Goal: Use online tool/utility: Utilize a website feature to perform a specific function

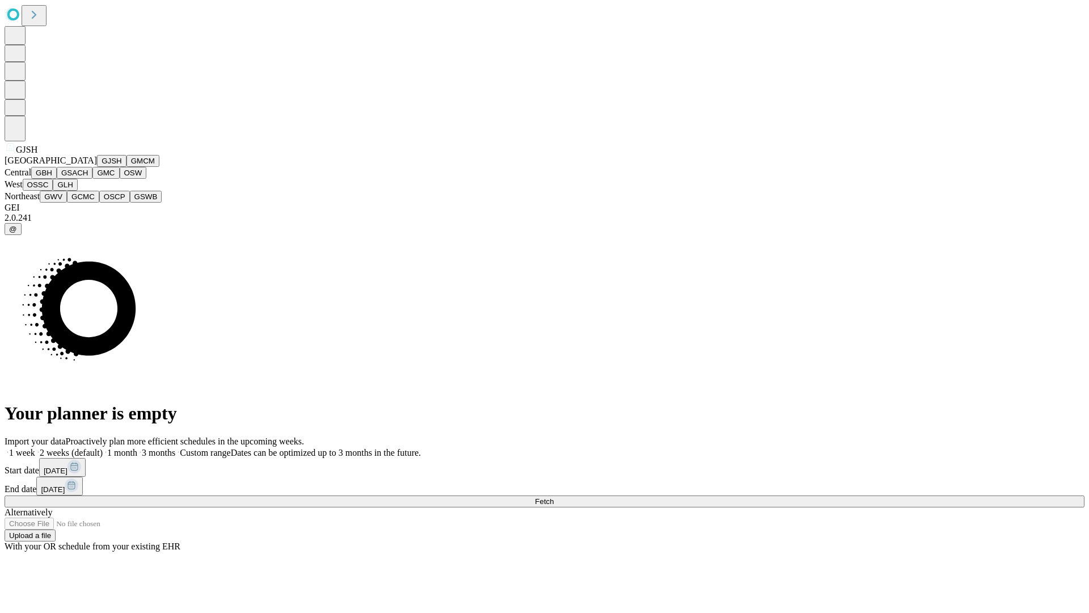
click at [97, 167] on button "GJSH" at bounding box center [111, 161] width 29 height 12
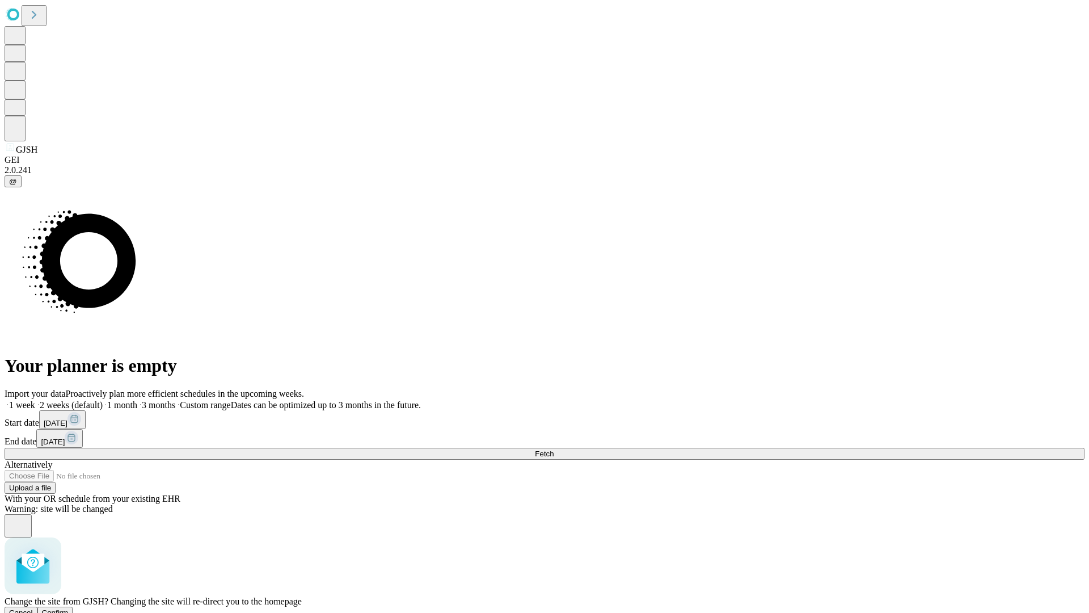
click at [69, 608] on span "Confirm" at bounding box center [55, 612] width 27 height 9
click at [35, 400] on label "1 week" at bounding box center [20, 405] width 31 height 10
click at [554, 449] on span "Fetch" at bounding box center [544, 453] width 19 height 9
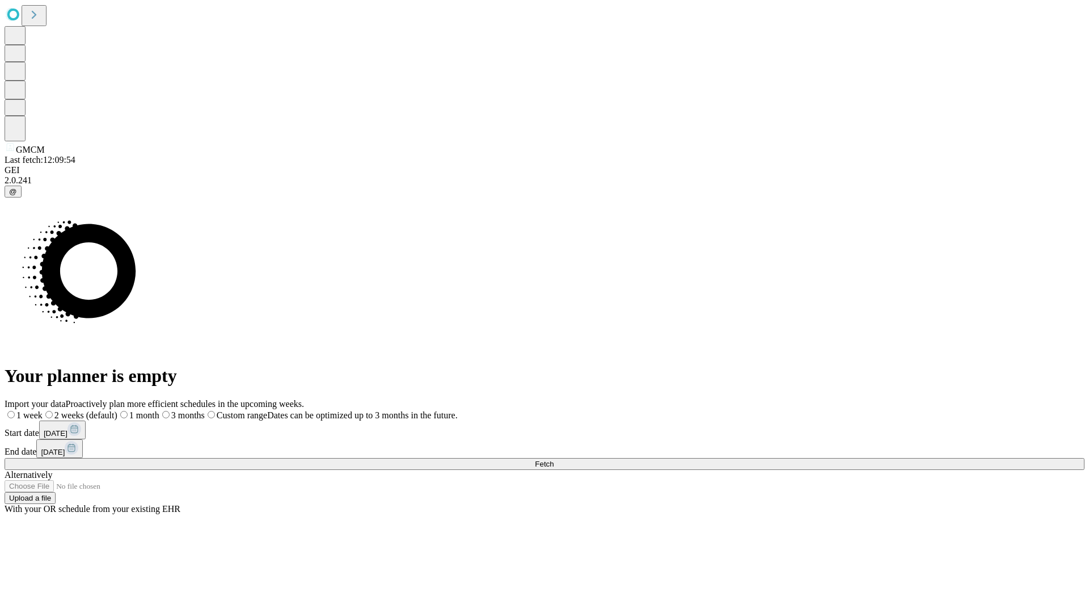
click at [43, 410] on label "1 week" at bounding box center [24, 415] width 38 height 10
click at [554, 459] on span "Fetch" at bounding box center [544, 463] width 19 height 9
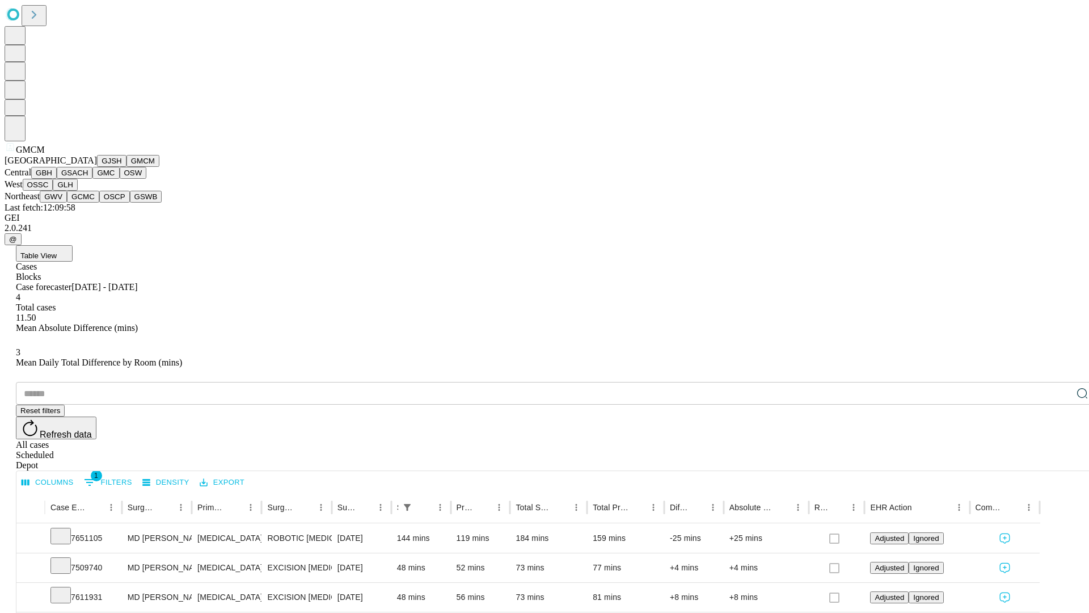
click at [57, 179] on button "GBH" at bounding box center [44, 173] width 26 height 12
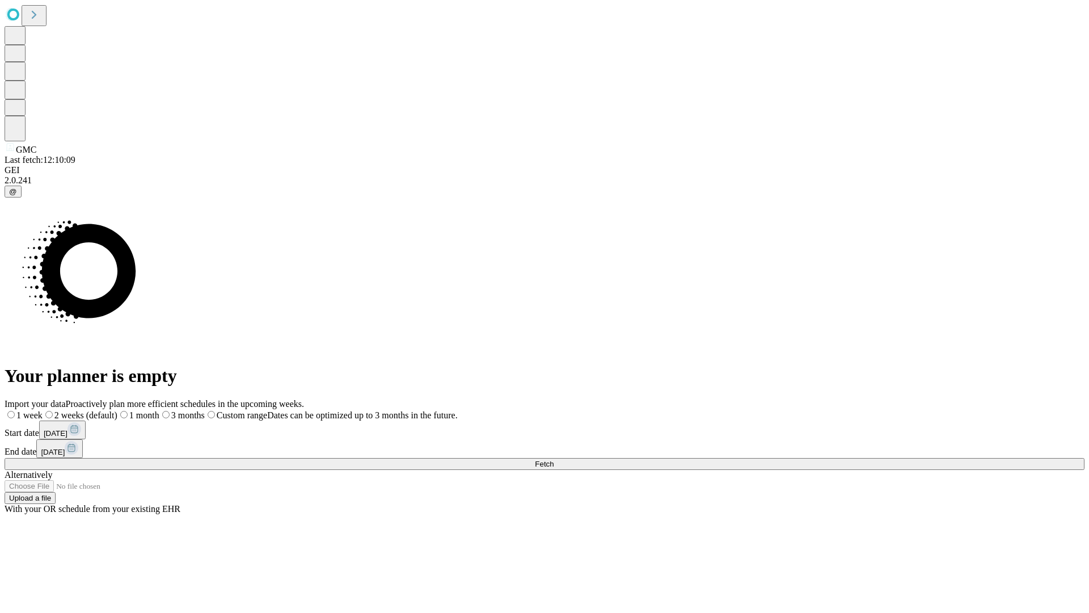
click at [43, 410] on label "1 week" at bounding box center [24, 415] width 38 height 10
click at [554, 459] on span "Fetch" at bounding box center [544, 463] width 19 height 9
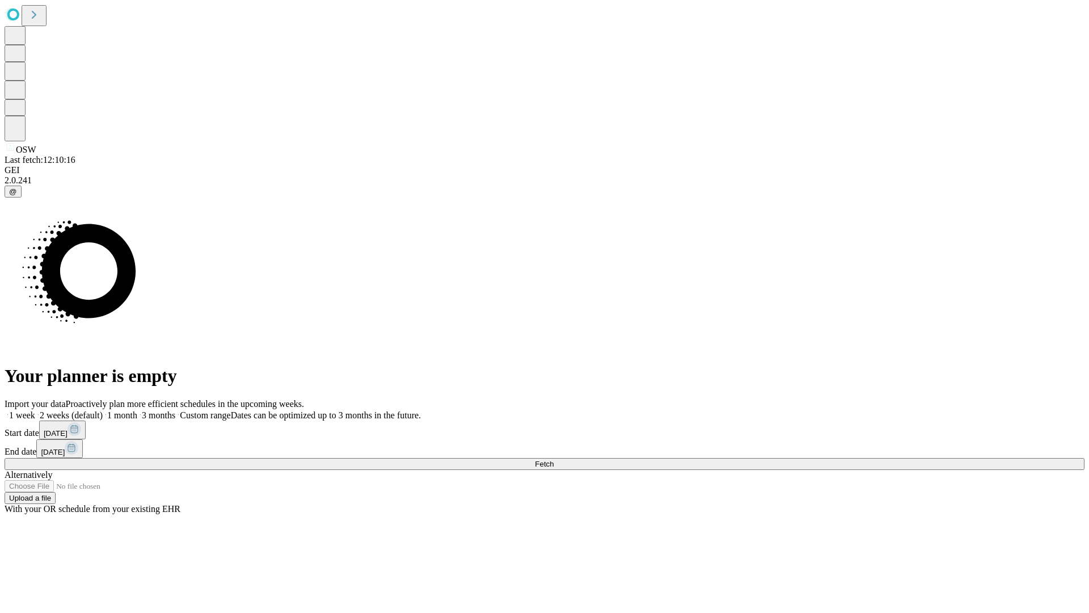
click at [35, 410] on label "1 week" at bounding box center [20, 415] width 31 height 10
click at [554, 459] on span "Fetch" at bounding box center [544, 463] width 19 height 9
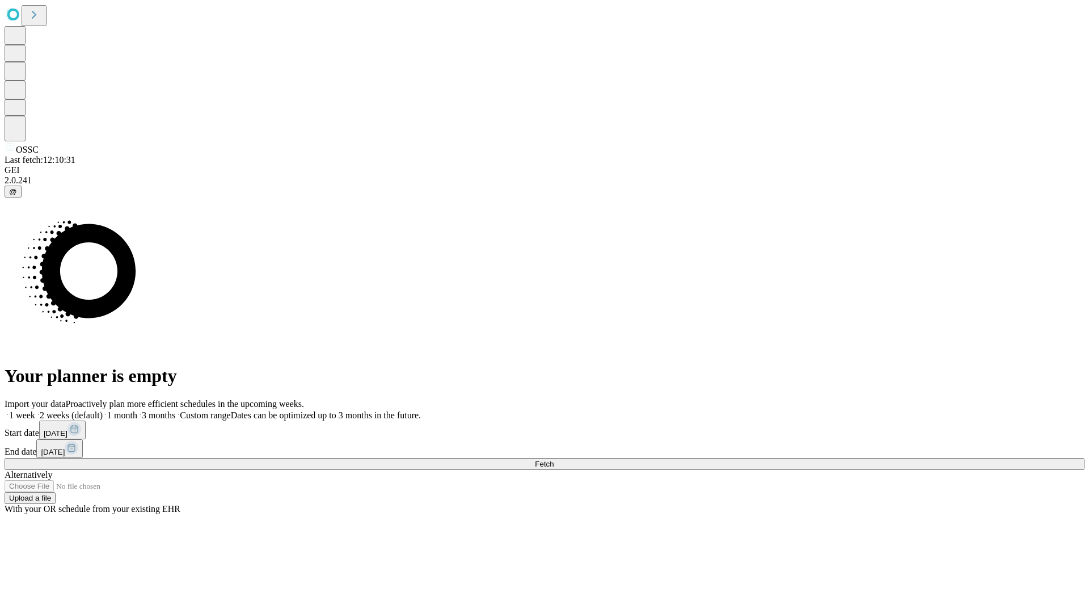
click at [35, 410] on label "1 week" at bounding box center [20, 415] width 31 height 10
click at [554, 459] on span "Fetch" at bounding box center [544, 463] width 19 height 9
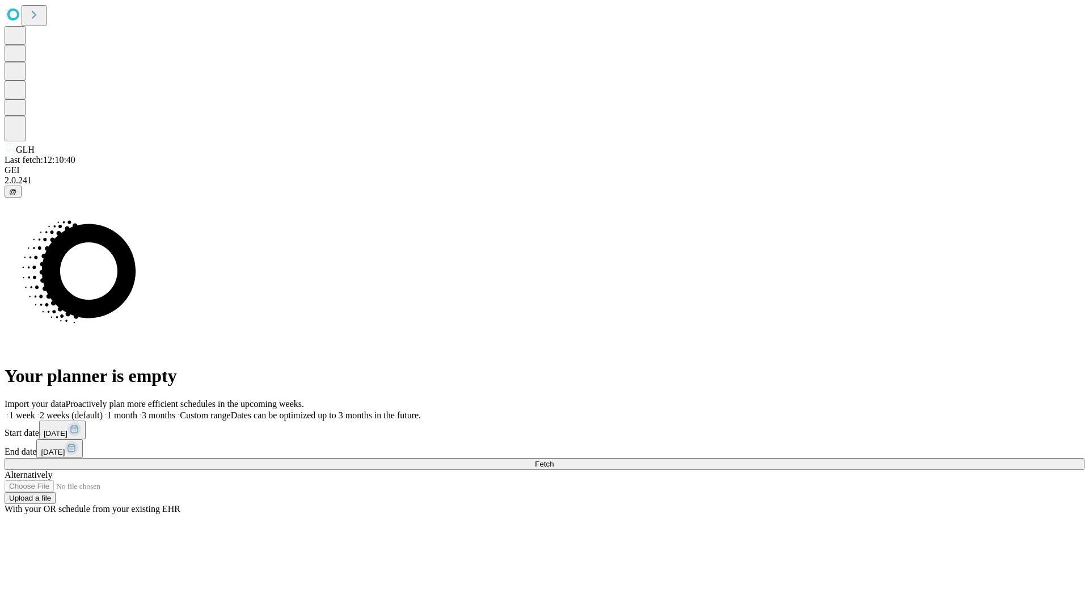
click at [35, 410] on label "1 week" at bounding box center [20, 415] width 31 height 10
click at [554, 459] on span "Fetch" at bounding box center [544, 463] width 19 height 9
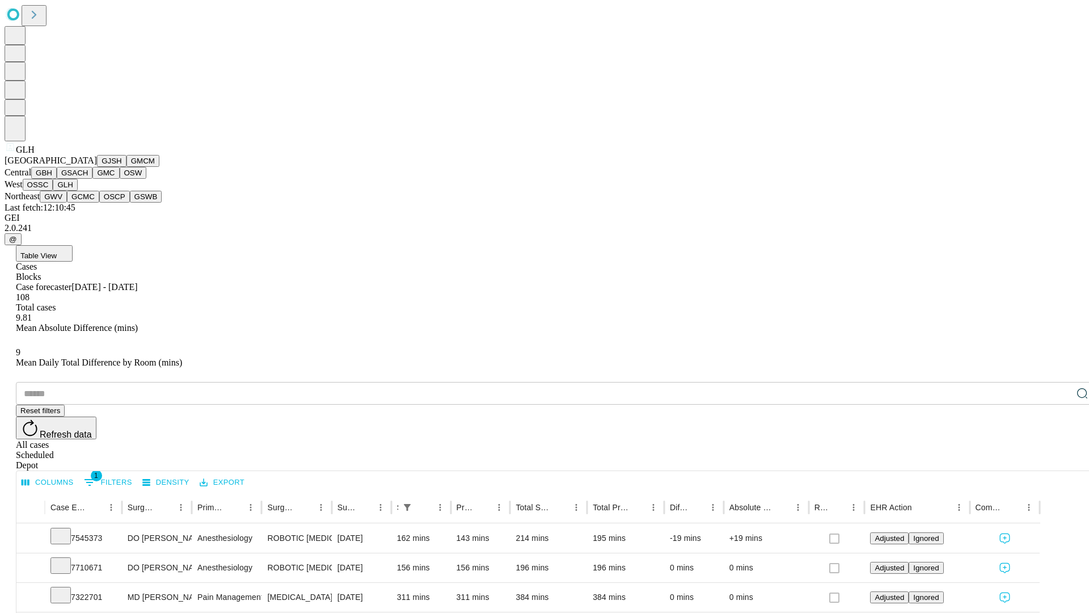
click at [67, 202] on button "GWV" at bounding box center [53, 197] width 27 height 12
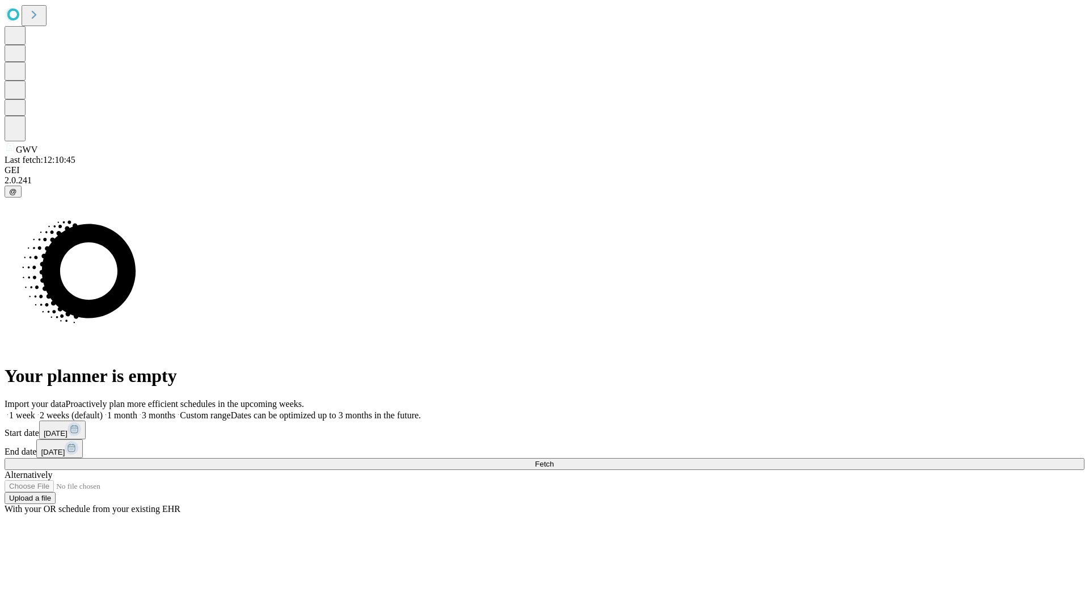
click at [35, 410] on label "1 week" at bounding box center [20, 415] width 31 height 10
click at [554, 459] on span "Fetch" at bounding box center [544, 463] width 19 height 9
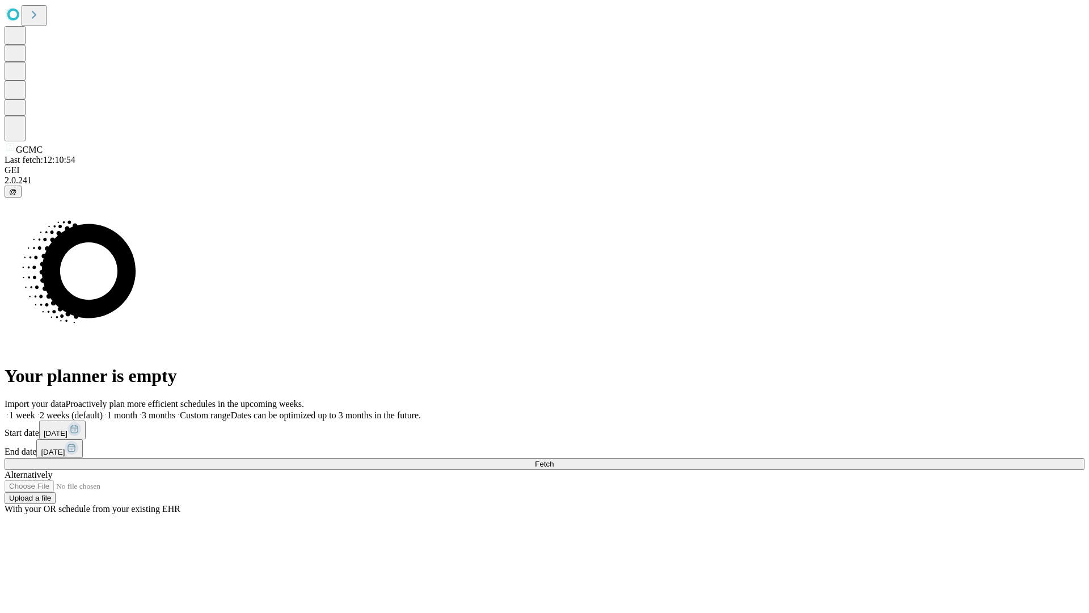
click at [35, 410] on label "1 week" at bounding box center [20, 415] width 31 height 10
click at [554, 459] on span "Fetch" at bounding box center [544, 463] width 19 height 9
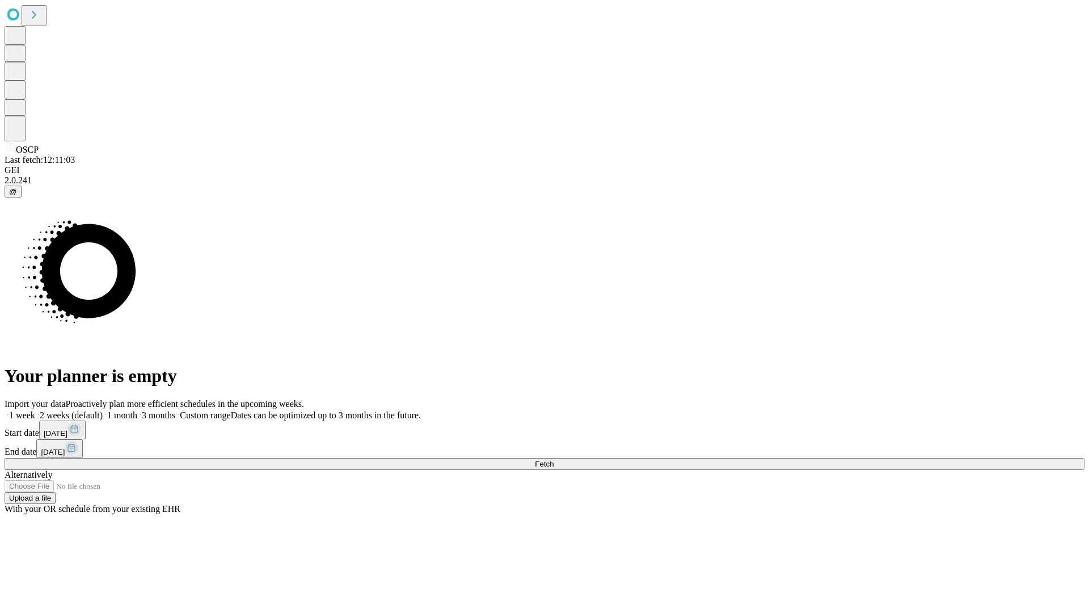
click at [35, 410] on label "1 week" at bounding box center [20, 415] width 31 height 10
click at [554, 459] on span "Fetch" at bounding box center [544, 463] width 19 height 9
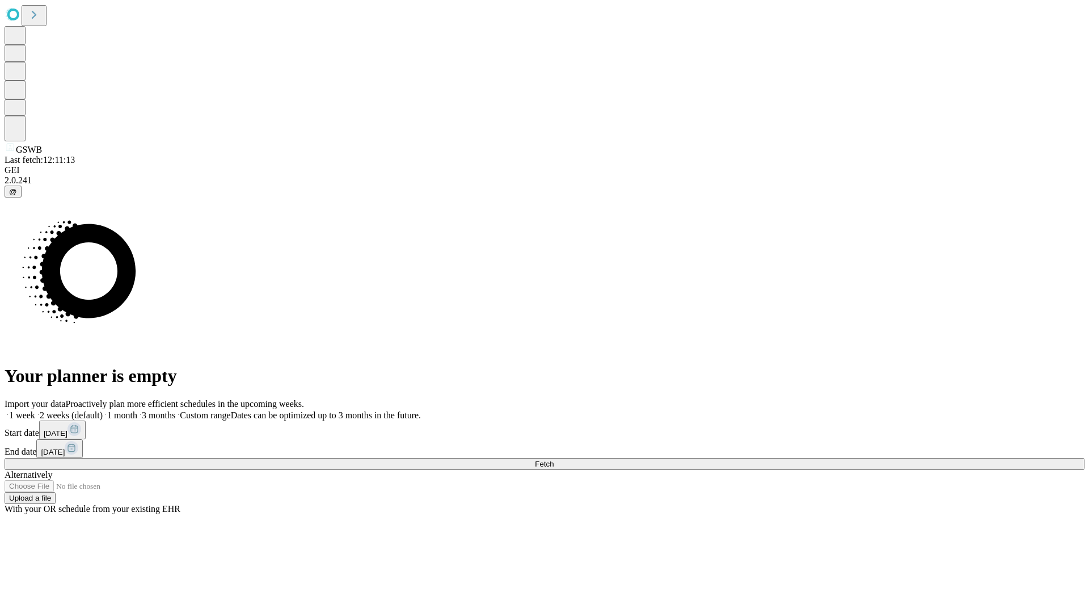
click at [35, 410] on label "1 week" at bounding box center [20, 415] width 31 height 10
click at [554, 459] on span "Fetch" at bounding box center [544, 463] width 19 height 9
